Goal: Find specific page/section: Find specific page/section

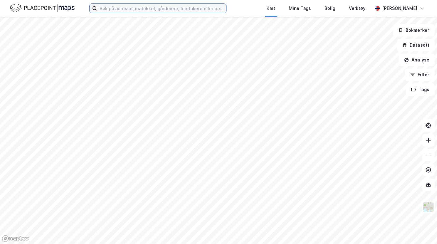
click at [178, 7] on input at bounding box center [161, 8] width 129 height 9
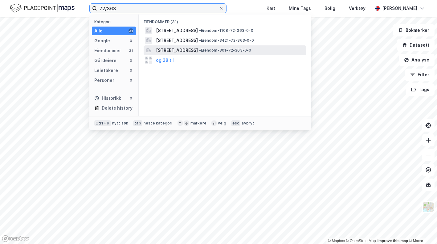
type input "72/363"
click at [183, 47] on span "[STREET_ADDRESS]" at bounding box center [177, 50] width 42 height 7
